Goal: Task Accomplishment & Management: Manage account settings

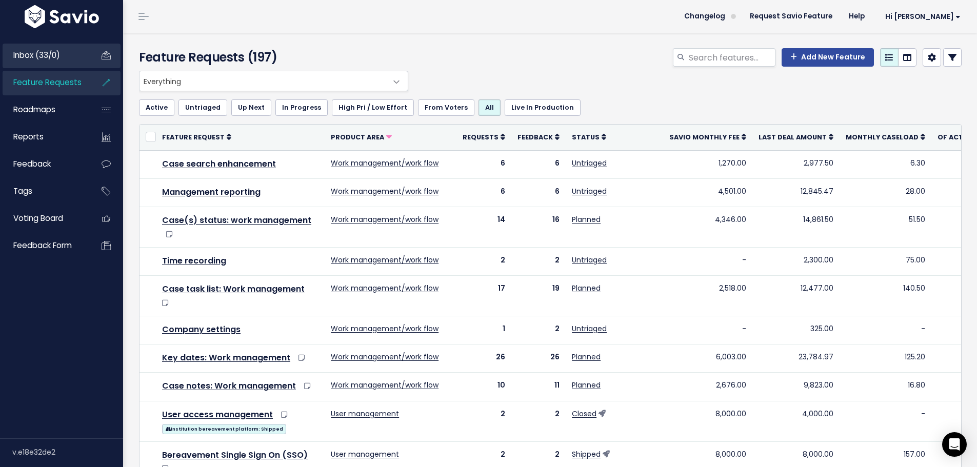
click at [54, 57] on span "Inbox (33/0)" at bounding box center [36, 55] width 47 height 11
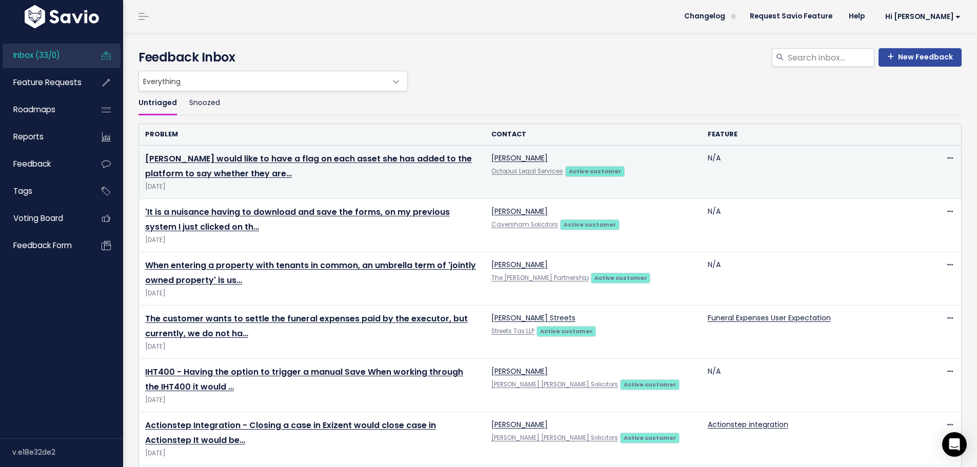
click at [203, 166] on td "[PERSON_NAME] would like to have a flag on each asset she has added to the plat…" at bounding box center [312, 172] width 346 height 53
click at [202, 160] on link "[PERSON_NAME] would like to have a flag on each asset she has added to the plat…" at bounding box center [308, 166] width 327 height 27
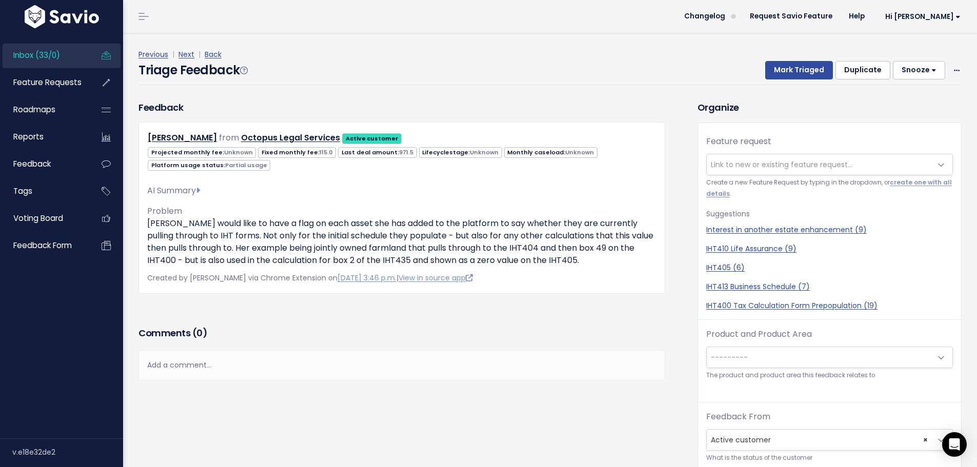
click at [55, 52] on span "Inbox (33/0)" at bounding box center [36, 55] width 47 height 11
